Goal: Find specific page/section: Find specific page/section

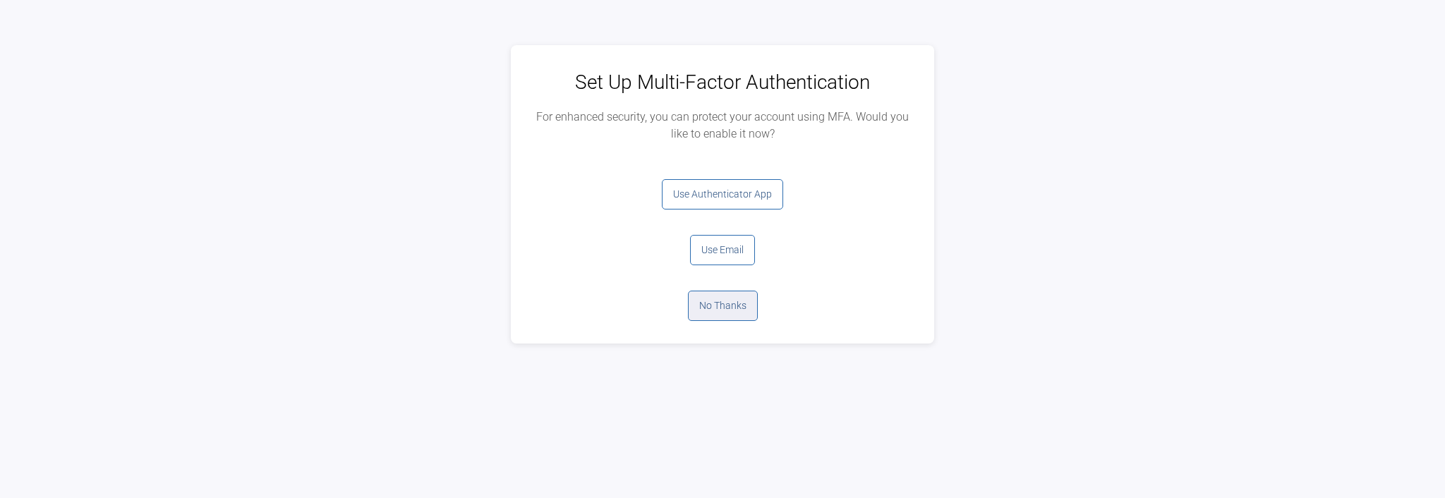
click at [720, 301] on button "No Thanks" at bounding box center [723, 306] width 70 height 30
click at [718, 205] on button "Log Out" at bounding box center [722, 194] width 56 height 30
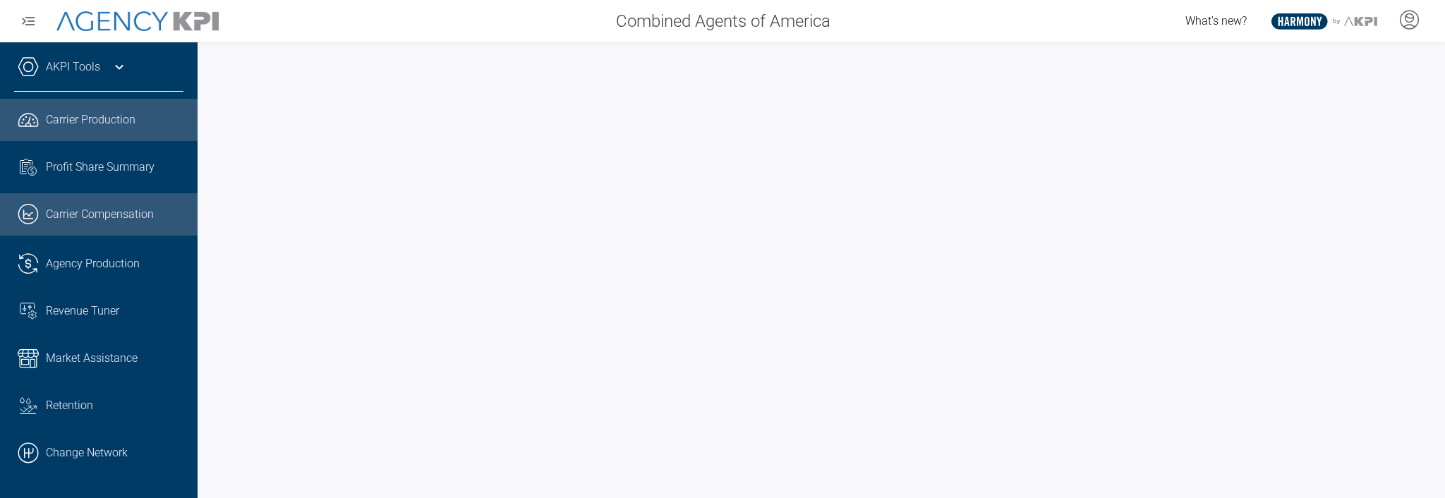
click at [71, 126] on span "Carrier Production" at bounding box center [91, 119] width 90 height 17
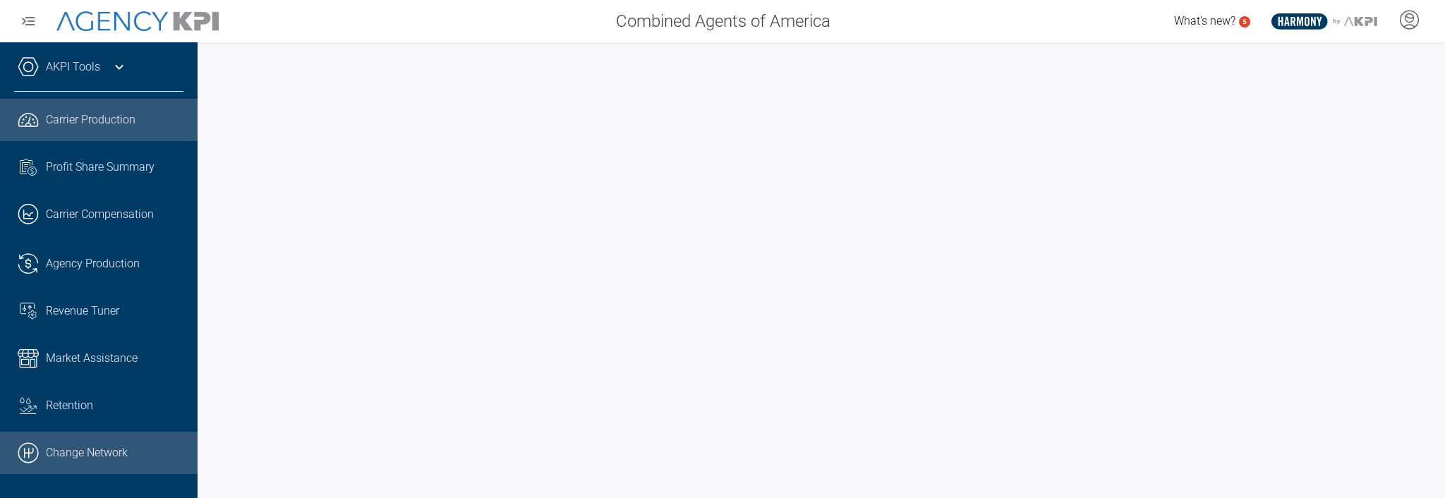
click at [90, 454] on link ".cls-1{fill:none;stroke:#000;stroke-linecap:round;stroke-linejoin:round;stroke-…" at bounding box center [99, 453] width 198 height 42
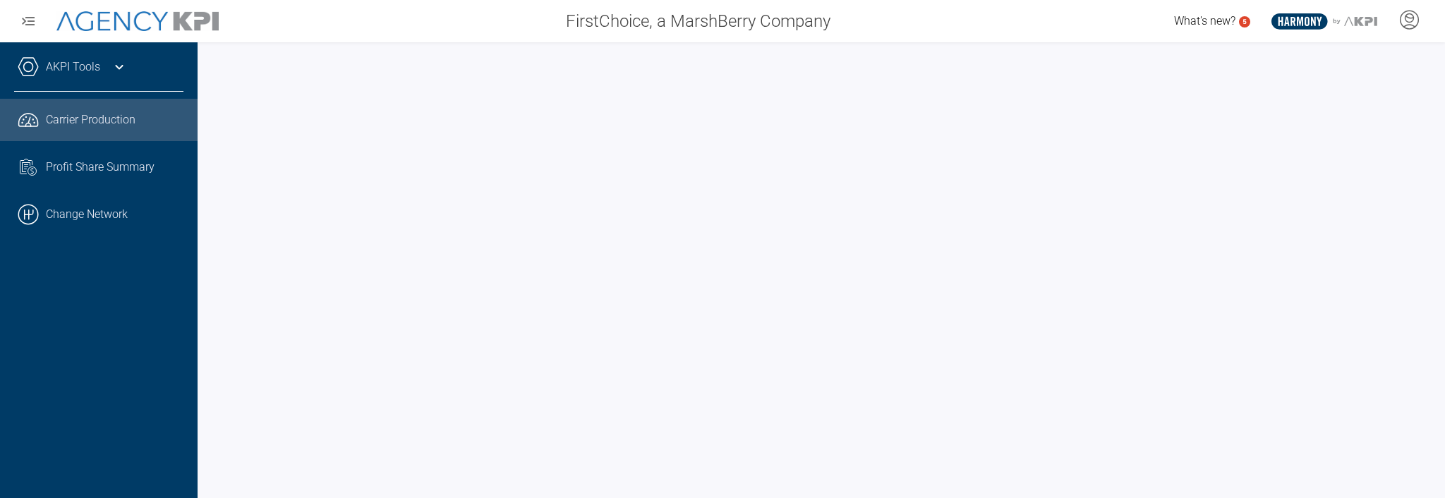
click at [110, 113] on span "Carrier Production" at bounding box center [91, 119] width 90 height 17
